Goal: Transaction & Acquisition: Book appointment/travel/reservation

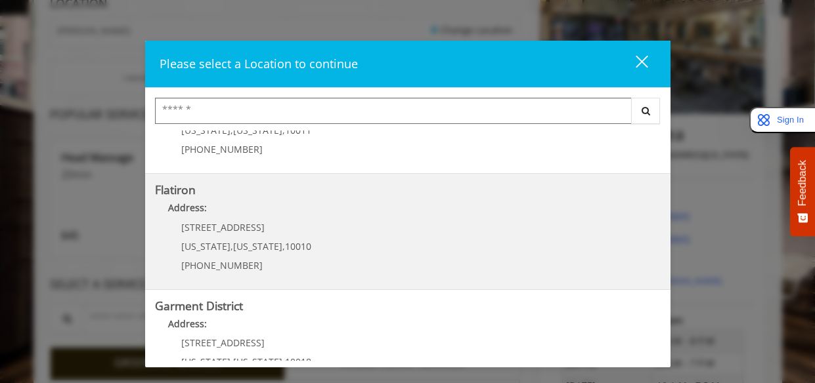
scroll to position [284, 0]
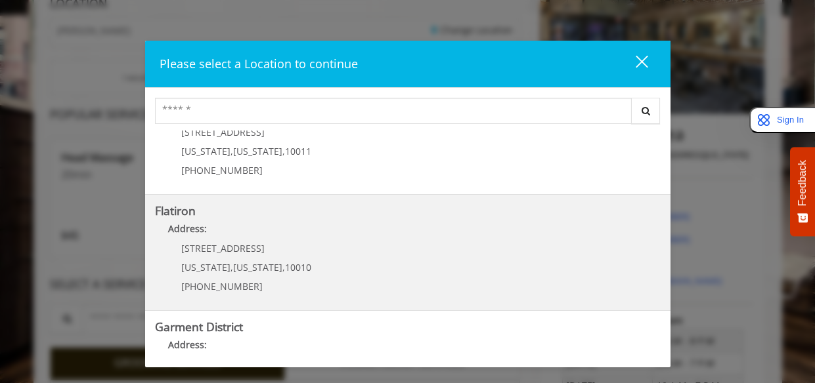
click at [264, 246] on p "10 E 23rd St" at bounding box center [246, 249] width 130 height 10
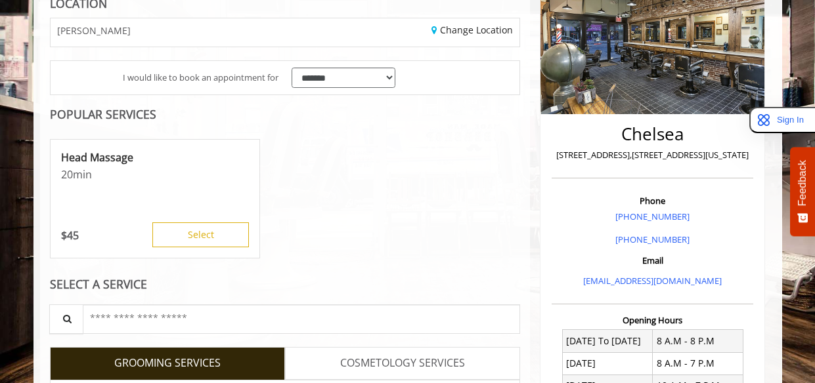
scroll to position [242, 0]
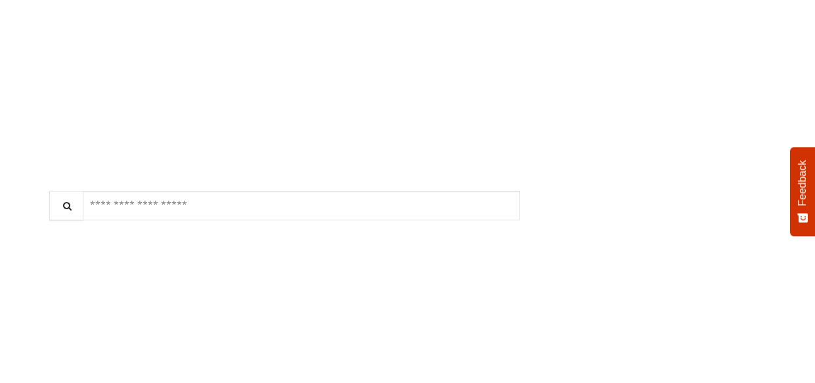
scroll to position [229, 0]
click at [383, 213] on link "Discounted Price" at bounding box center [363, 229] width 78 height 103
click at [409, 165] on div "*****" at bounding box center [381, 167] width 171 height 62
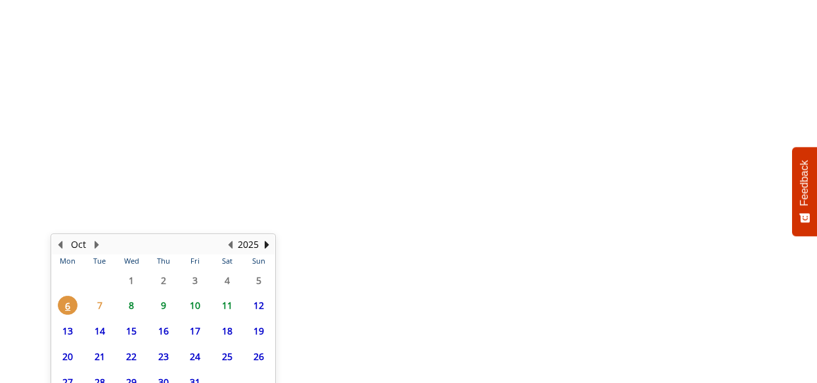
scroll to position [566, 0]
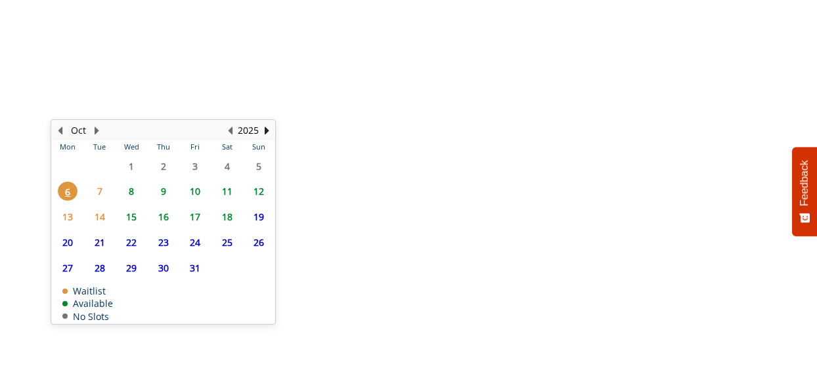
click at [99, 189] on span "7" at bounding box center [100, 191] width 20 height 19
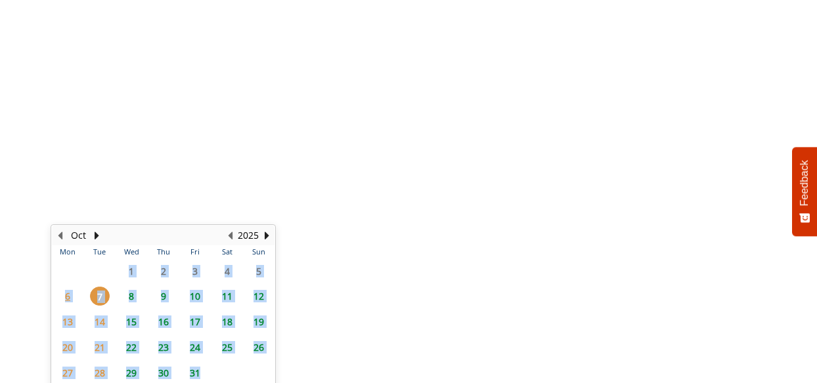
scroll to position [435, 0]
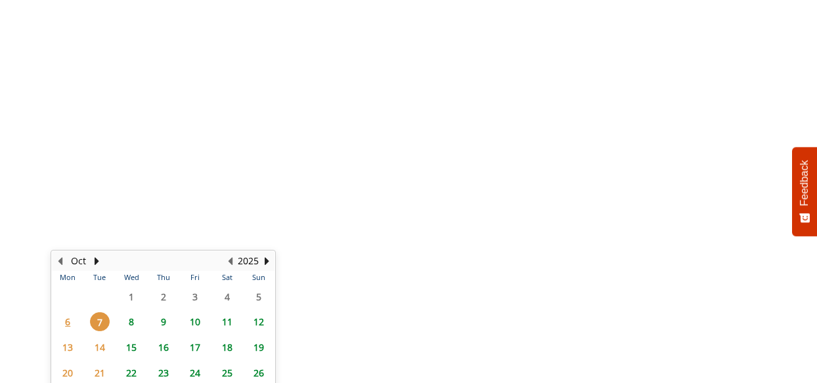
click at [133, 328] on span "8" at bounding box center [131, 322] width 20 height 19
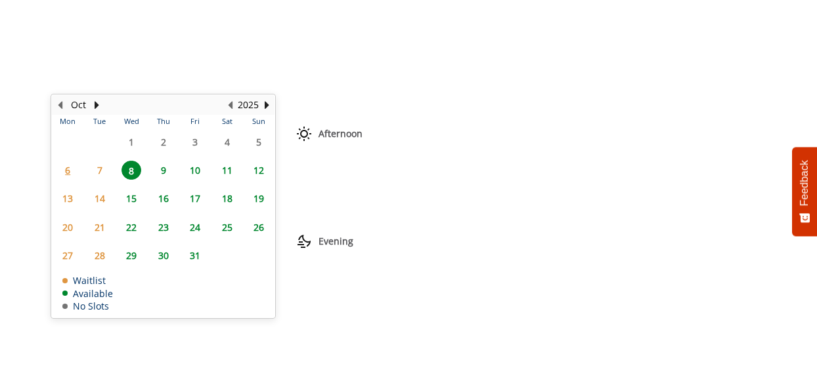
scroll to position [0, 0]
click at [97, 173] on span "7" at bounding box center [100, 170] width 20 height 19
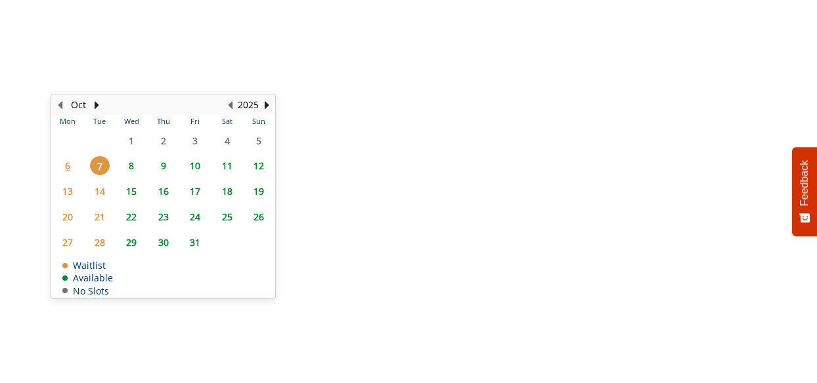
scroll to position [572, 0]
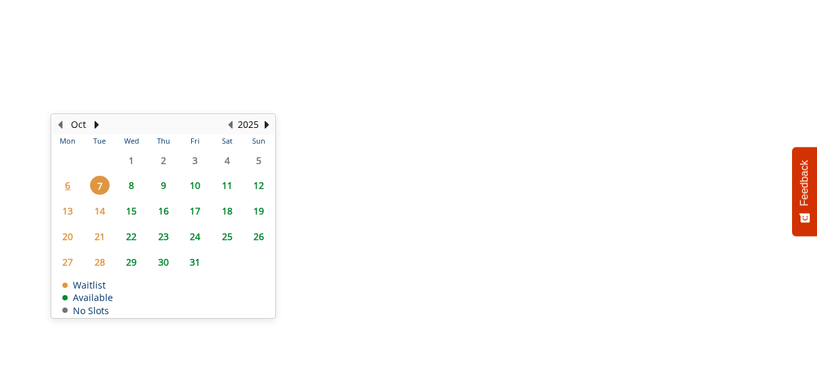
click at [67, 190] on span "6" at bounding box center [68, 185] width 20 height 19
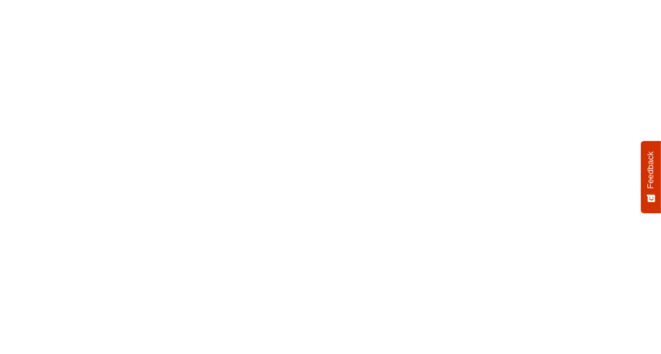
scroll to position [0, 0]
